Goal: Task Accomplishment & Management: Use online tool/utility

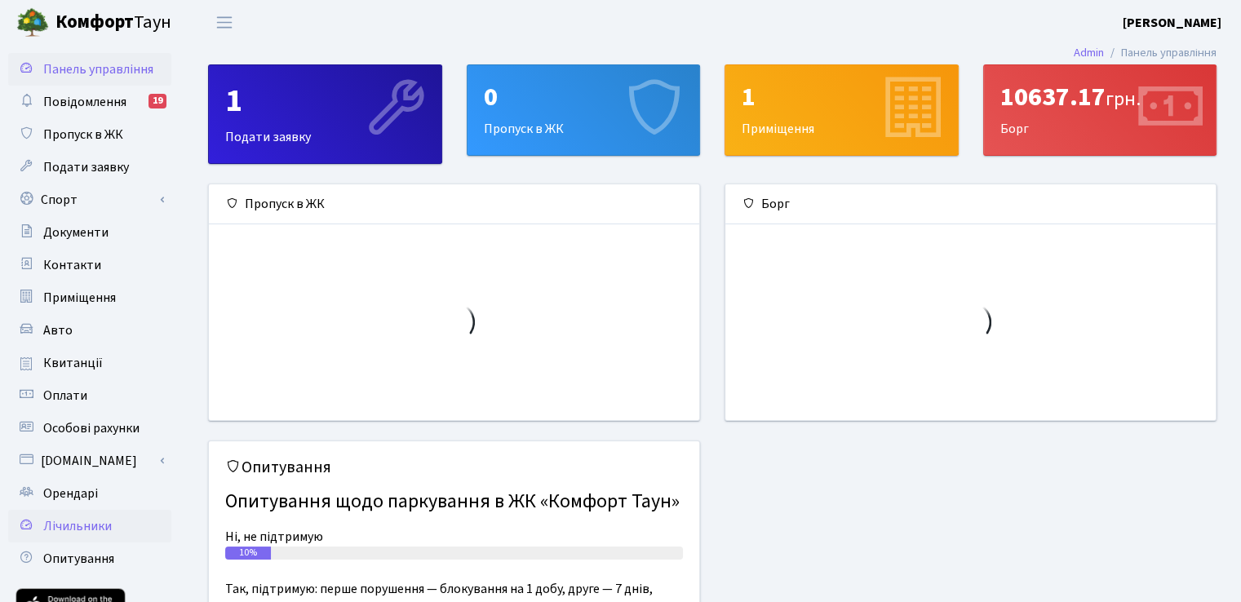
click at [108, 527] on span "Лічильники" at bounding box center [77, 526] width 69 height 18
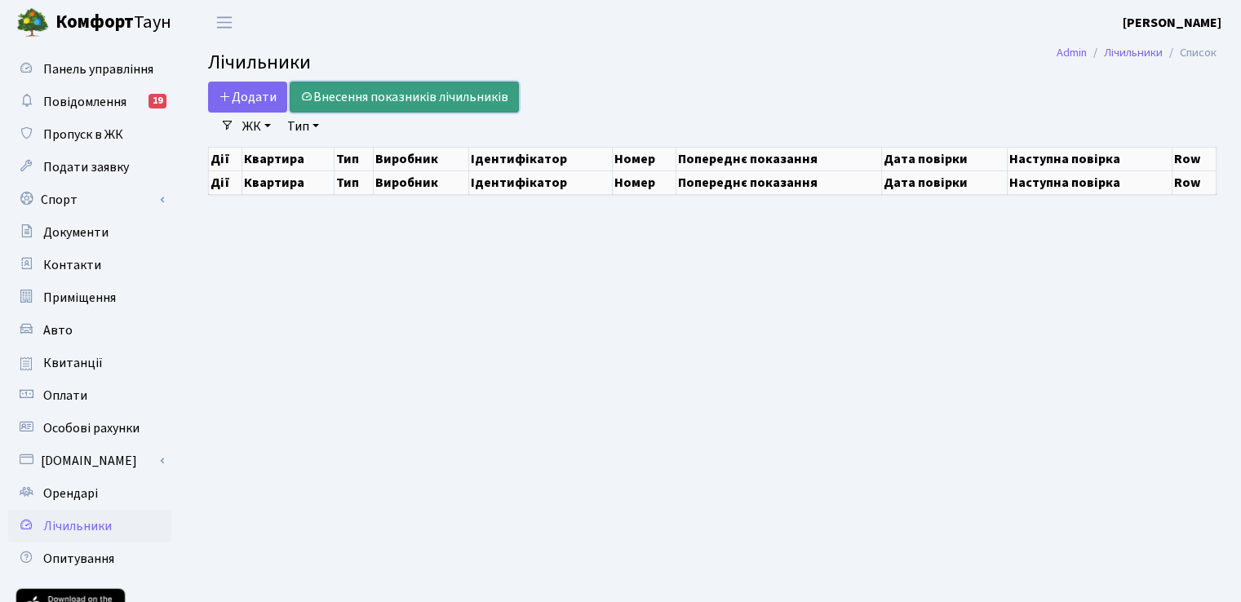
click at [389, 96] on link "Внесення показників лічильників" at bounding box center [404, 97] width 229 height 31
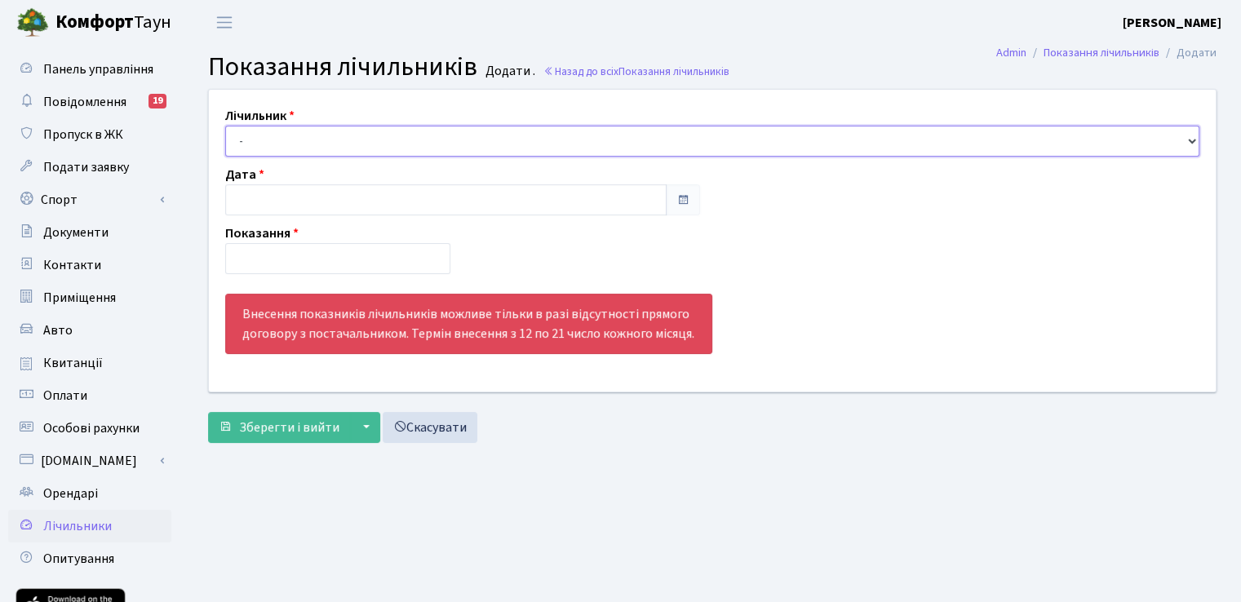
click at [310, 135] on select "- <b>КТ</b>&nbsp;&nbsp;&nbsp;&nbsp;12-47, ЕЕ, НІК 2303L АП2Т-1140E, Коридор, 02…" at bounding box center [712, 141] width 974 height 31
select select "6479"
click at [225, 126] on select "- <b>КТ</b>&nbsp;&nbsp;&nbsp;&nbsp;12-47, ЕЕ, НІК 2303L АП2Т-1140E, Коридор, 02…" at bounding box center [712, 141] width 974 height 31
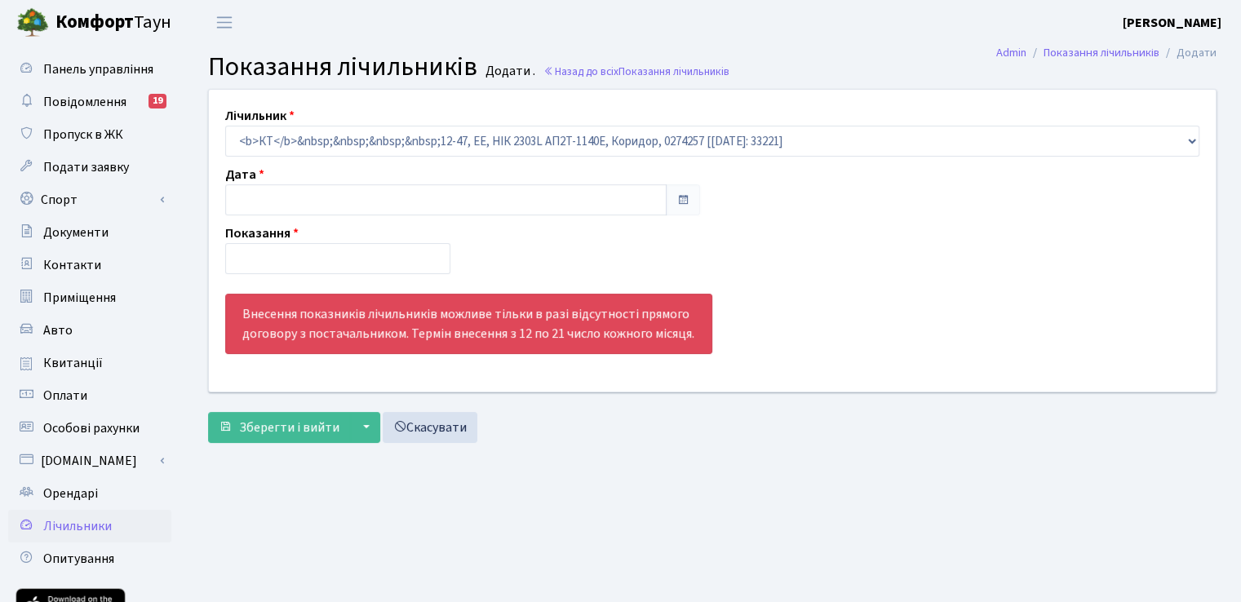
click at [331, 185] on div "Дата" at bounding box center [462, 190] width 499 height 51
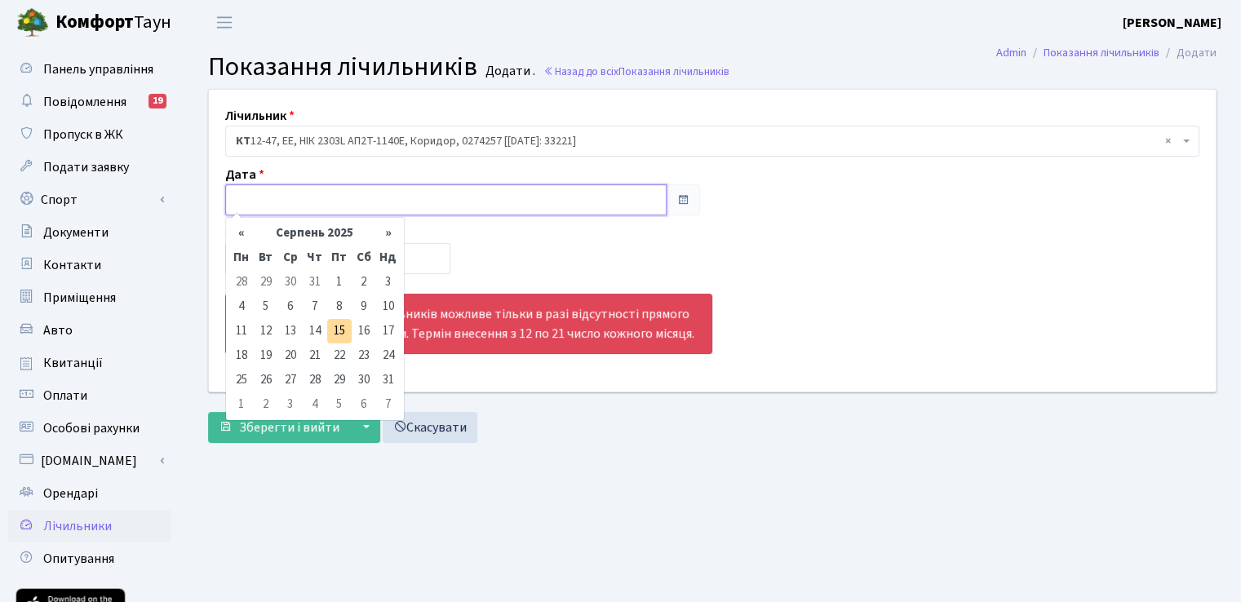
click at [344, 203] on input "text" at bounding box center [445, 199] width 441 height 31
click at [343, 335] on td "15" at bounding box center [339, 331] width 24 height 24
type input "[DATE]"
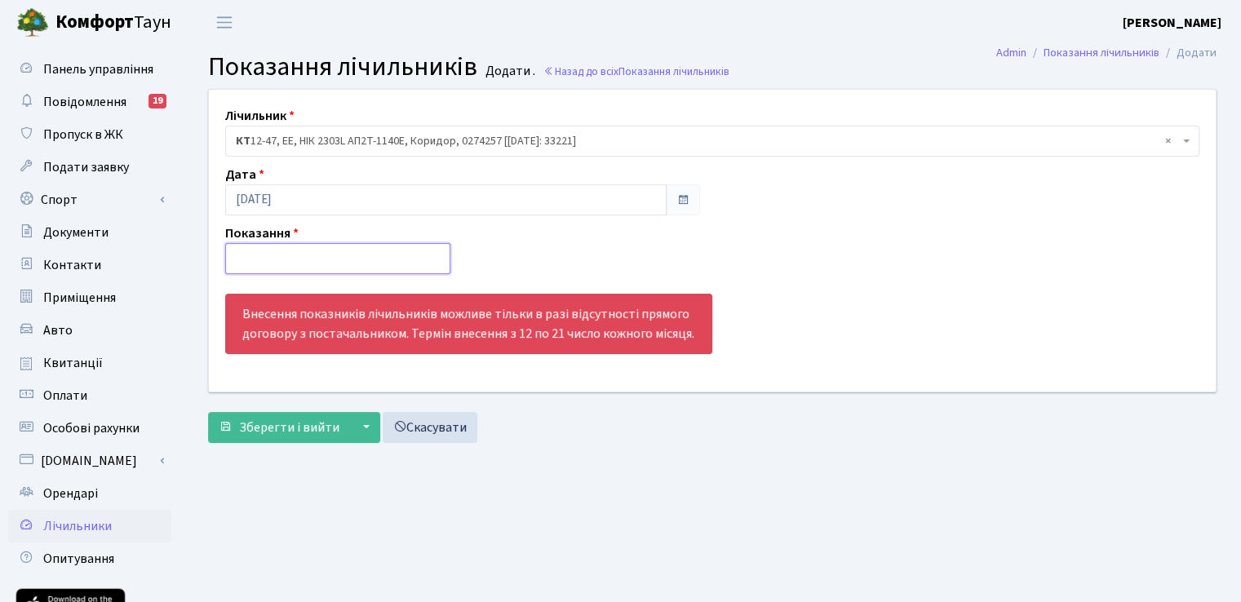
click at [314, 257] on input "number" at bounding box center [337, 258] width 225 height 31
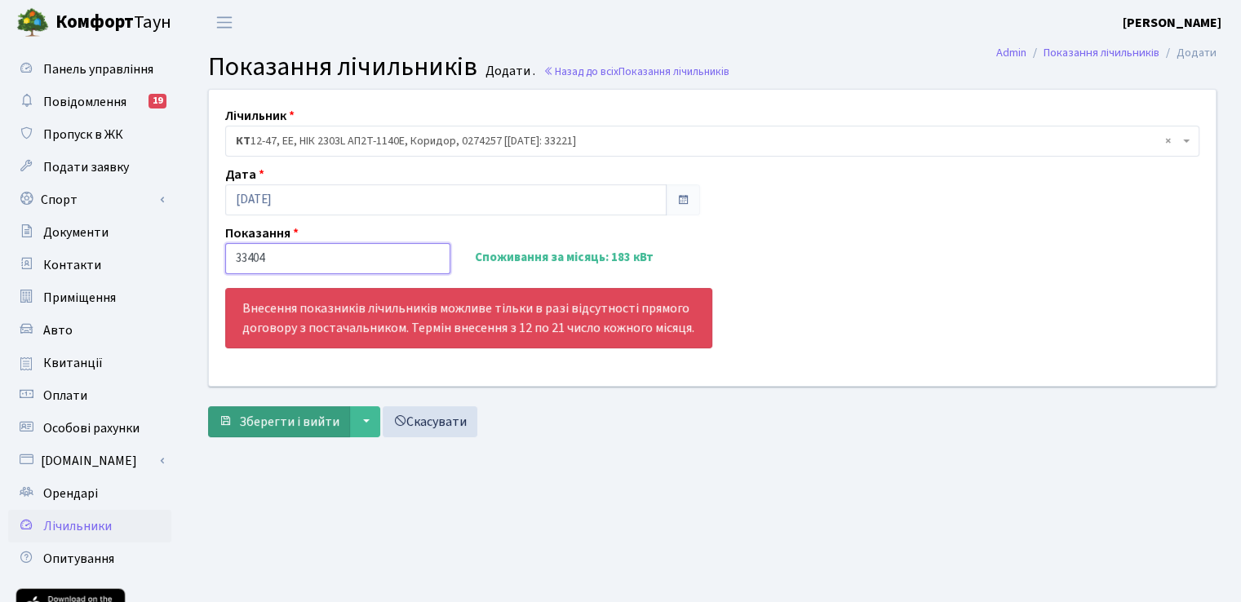
type input "33404"
click at [300, 413] on span "Зберегти і вийти" at bounding box center [289, 422] width 100 height 18
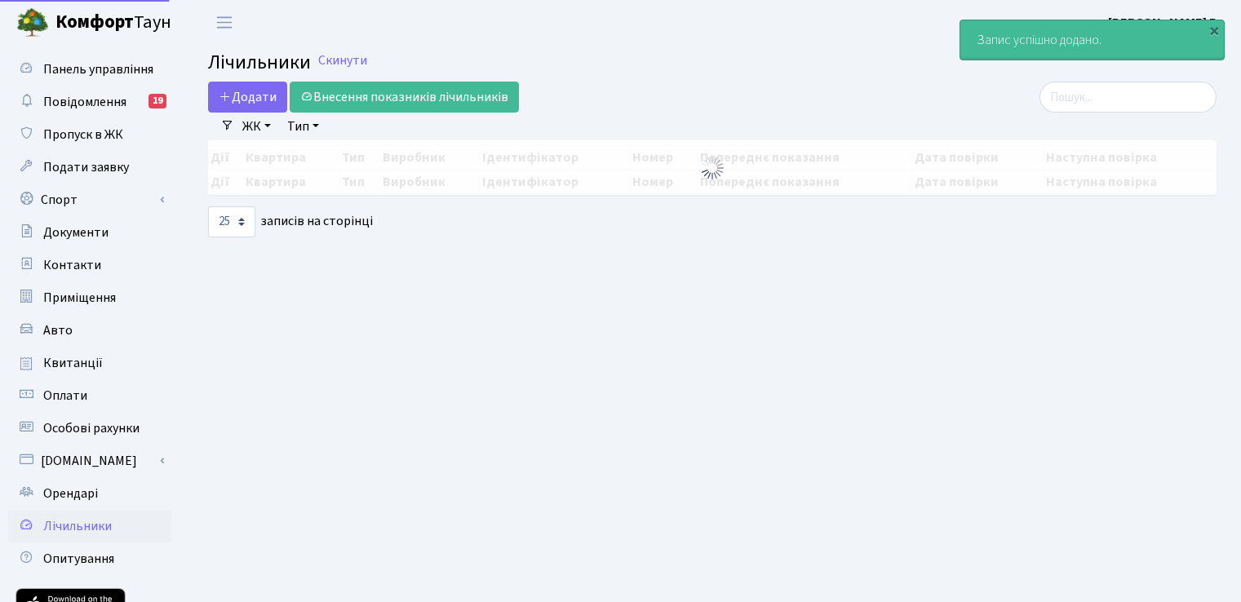
select select "25"
